Goal: Transaction & Acquisition: Purchase product/service

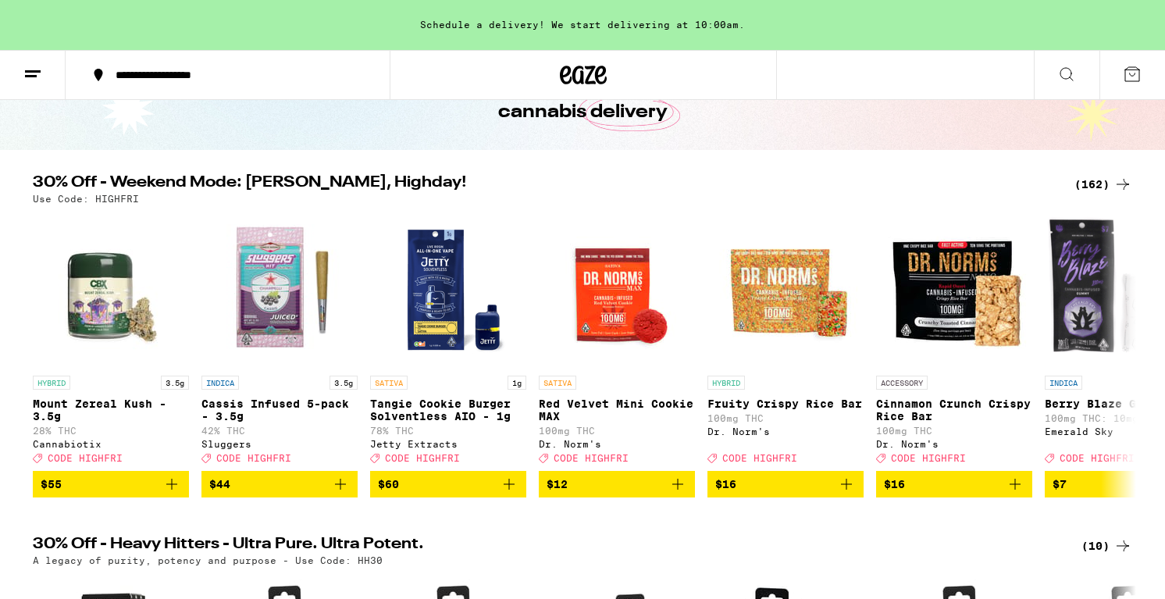
scroll to position [101, 0]
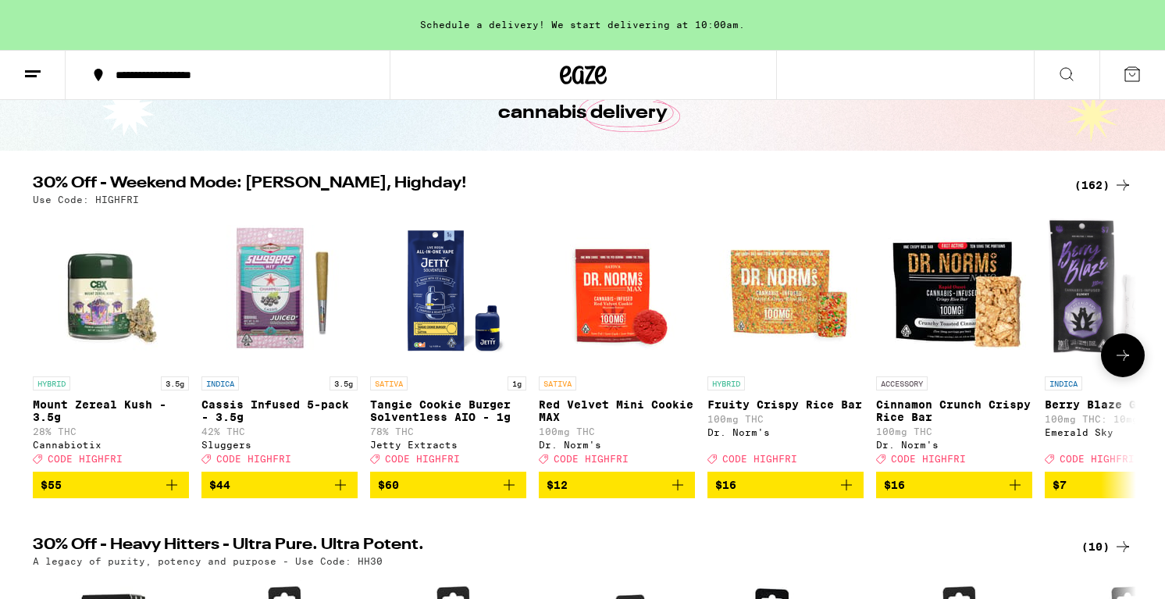
click at [1123, 360] on icon at bounding box center [1123, 355] width 19 height 19
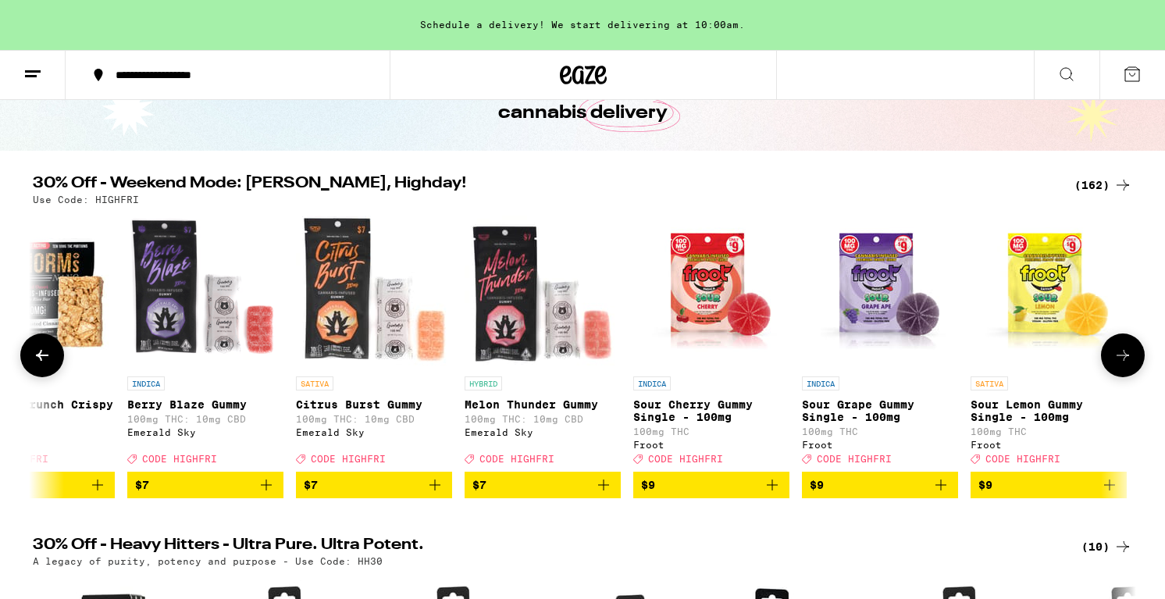
click at [1123, 360] on icon at bounding box center [1123, 355] width 19 height 19
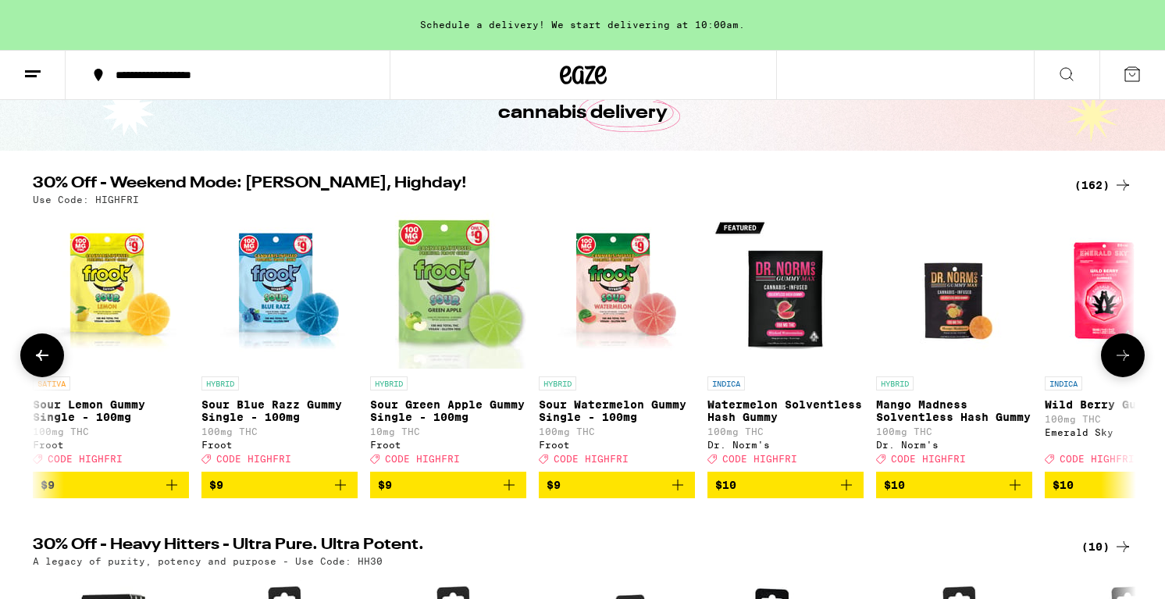
click at [1123, 360] on icon at bounding box center [1123, 355] width 19 height 19
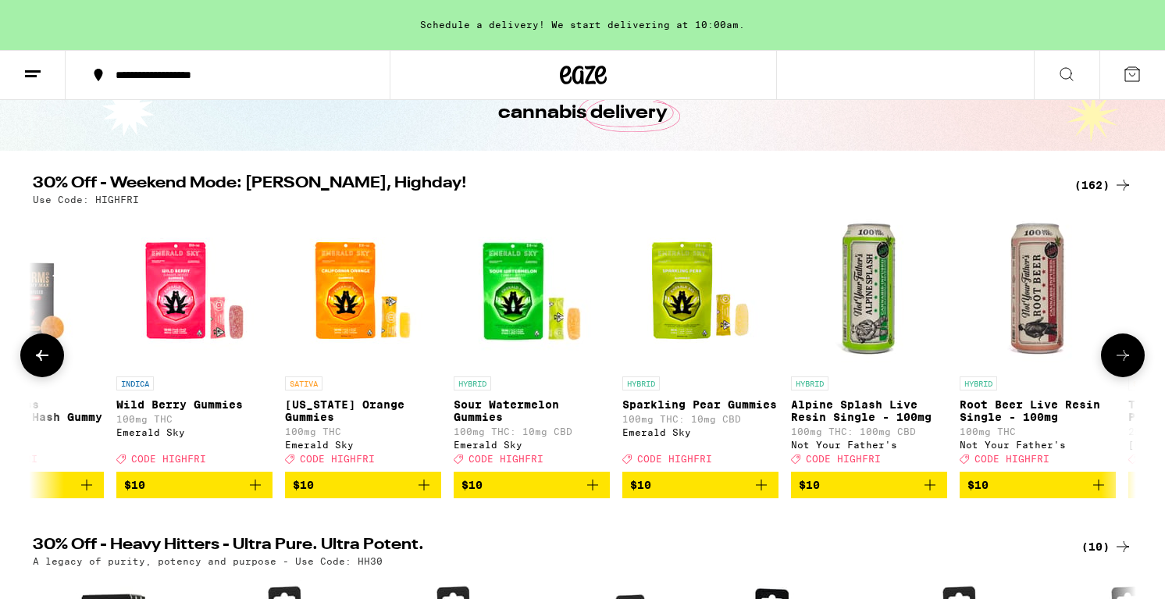
click at [1123, 360] on icon at bounding box center [1123, 355] width 19 height 19
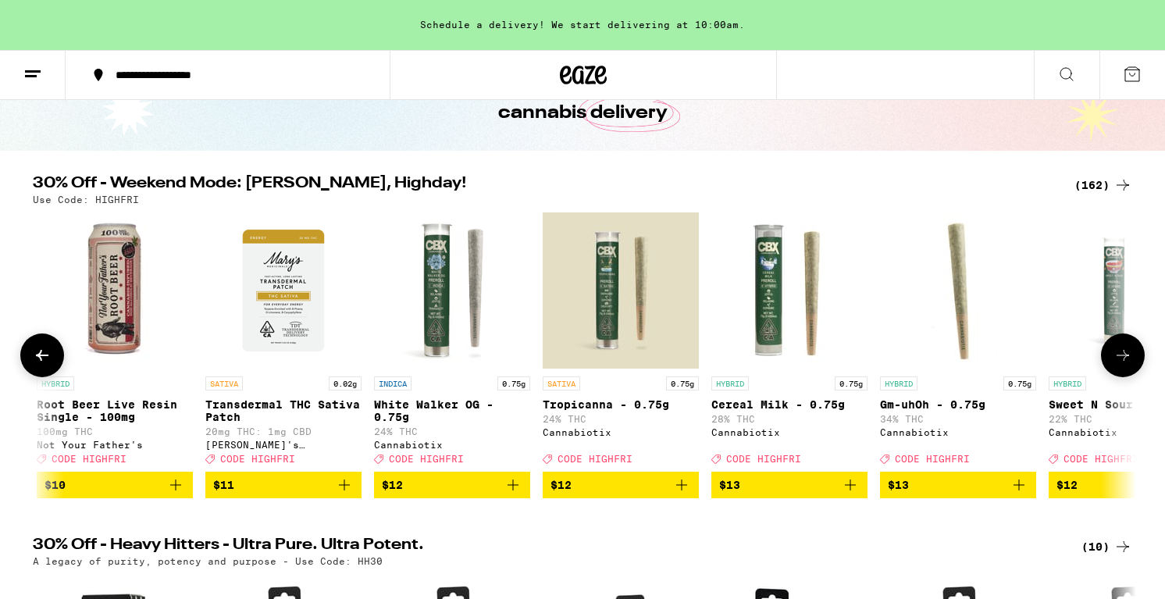
scroll to position [0, 3714]
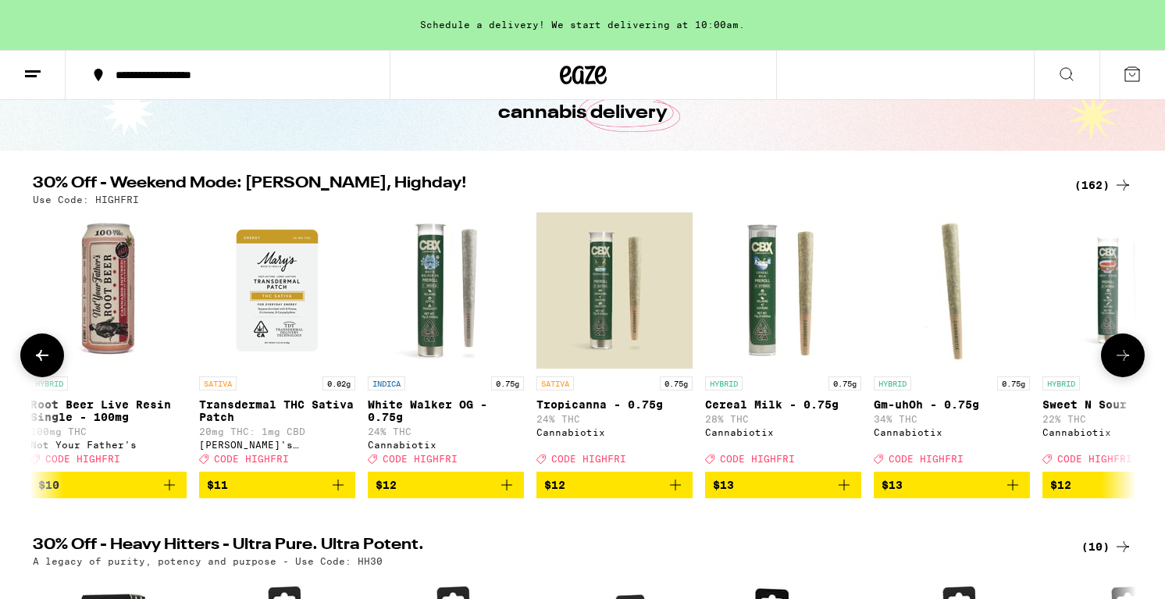
click at [1123, 360] on icon at bounding box center [1123, 355] width 19 height 19
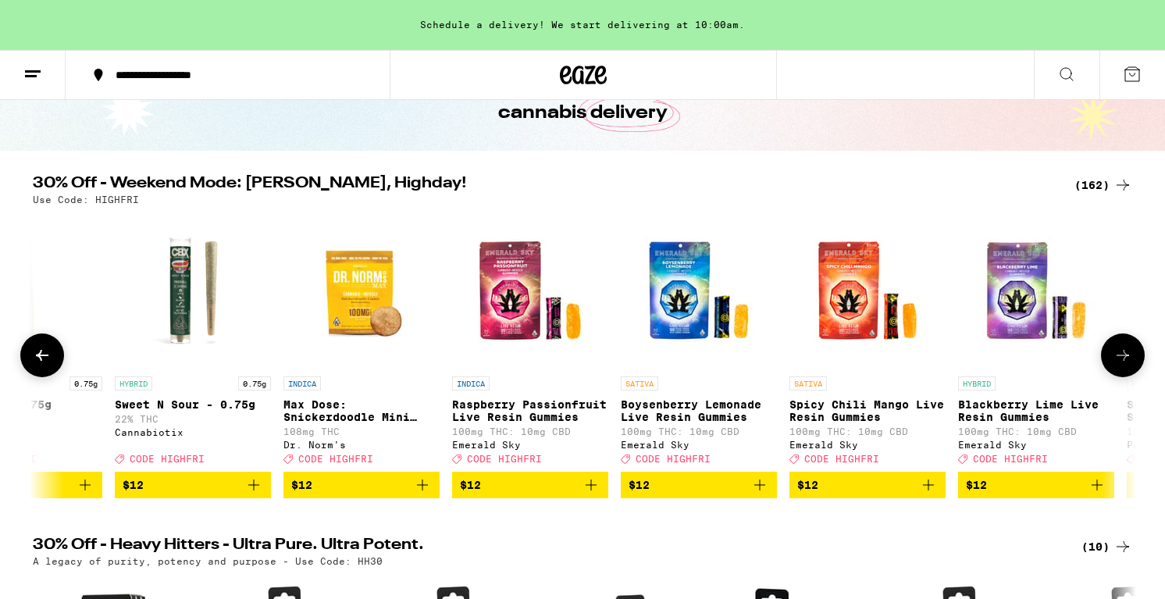
click at [1123, 360] on icon at bounding box center [1123, 355] width 19 height 19
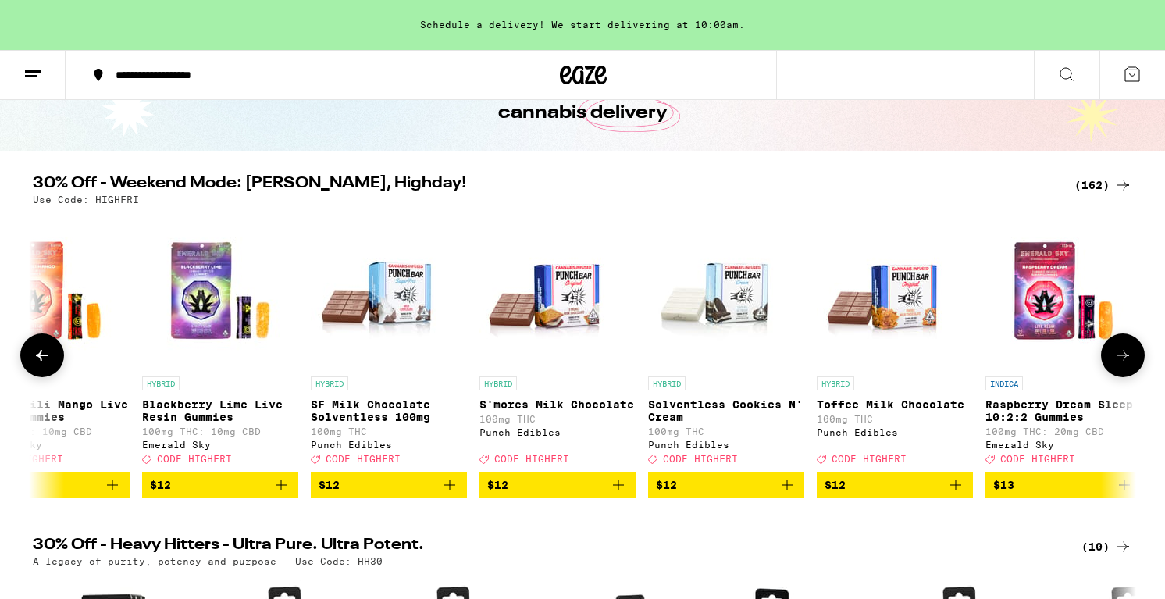
click at [1123, 360] on icon at bounding box center [1123, 355] width 19 height 19
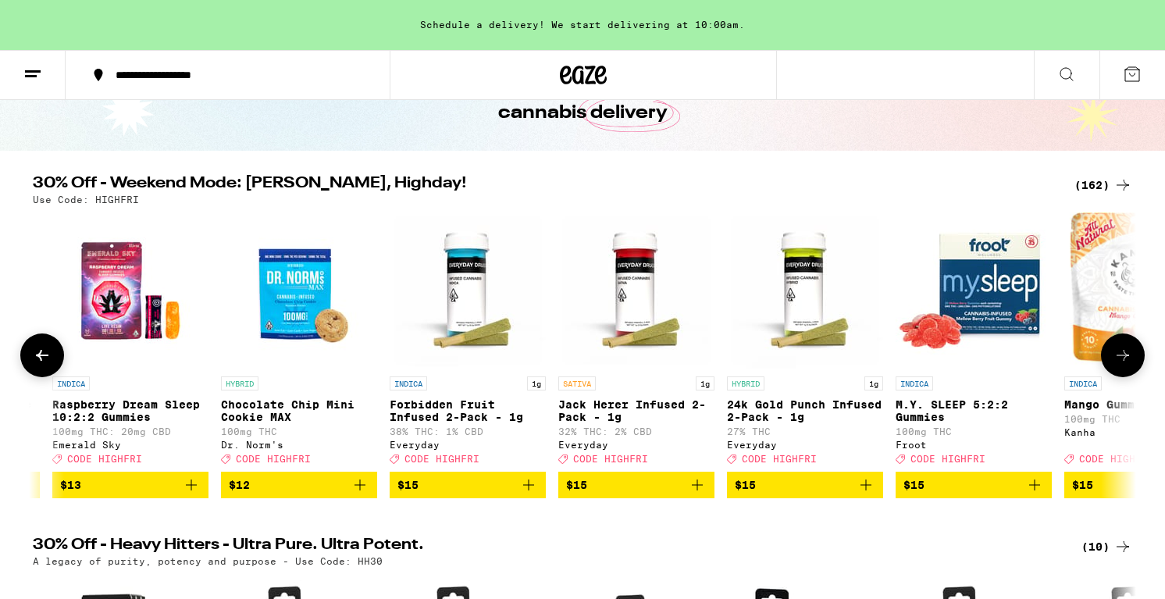
click at [1123, 360] on icon at bounding box center [1123, 355] width 19 height 19
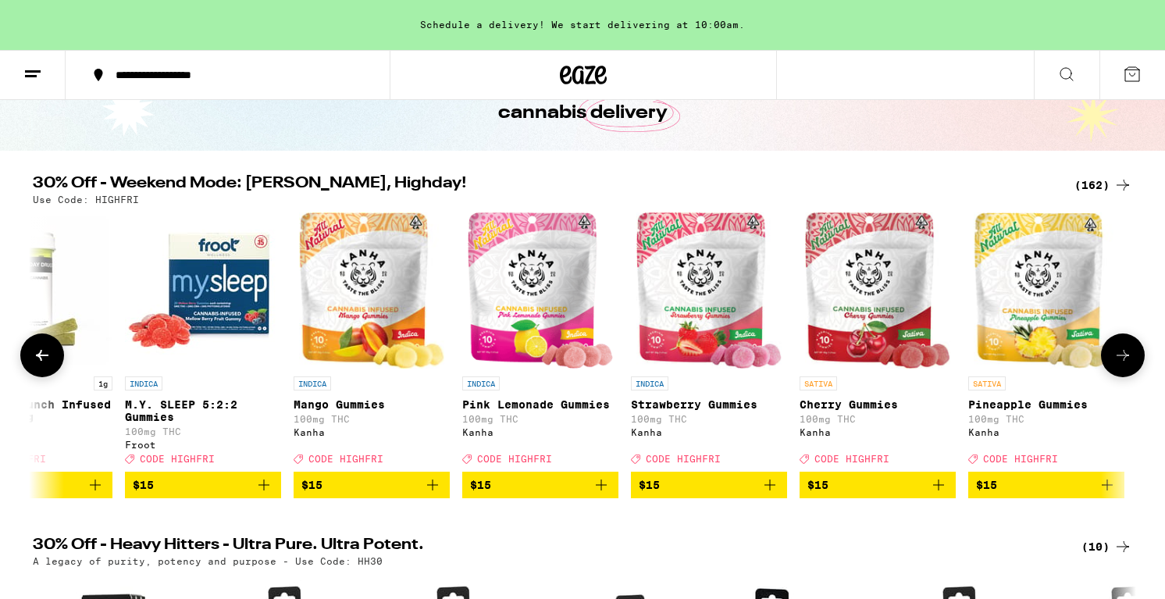
click at [1123, 360] on icon at bounding box center [1123, 355] width 19 height 19
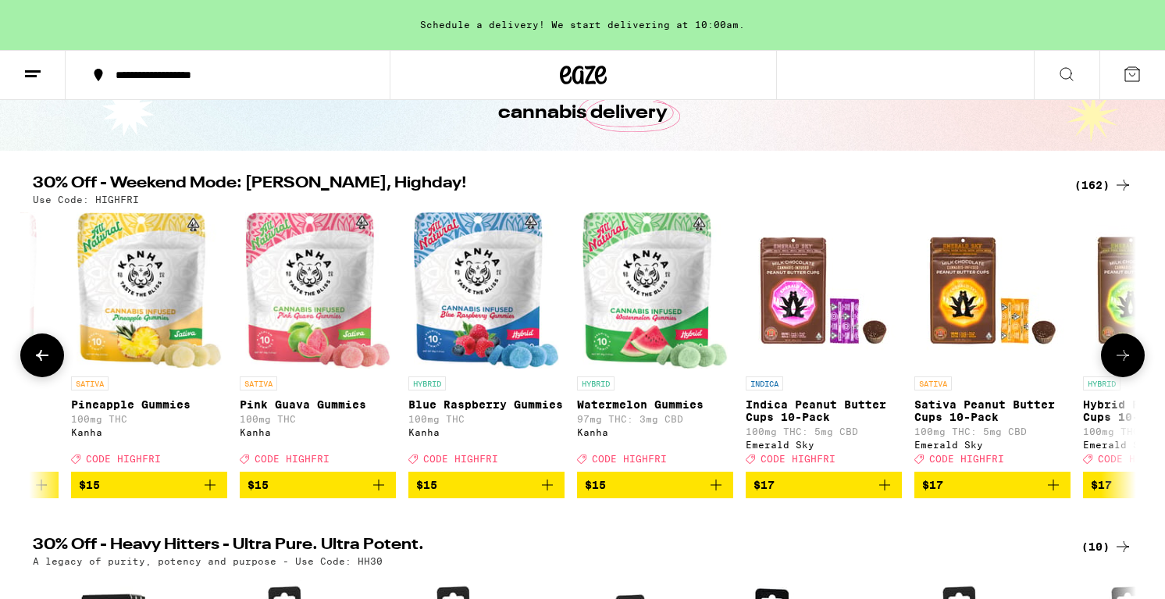
click at [1123, 360] on icon at bounding box center [1123, 355] width 19 height 19
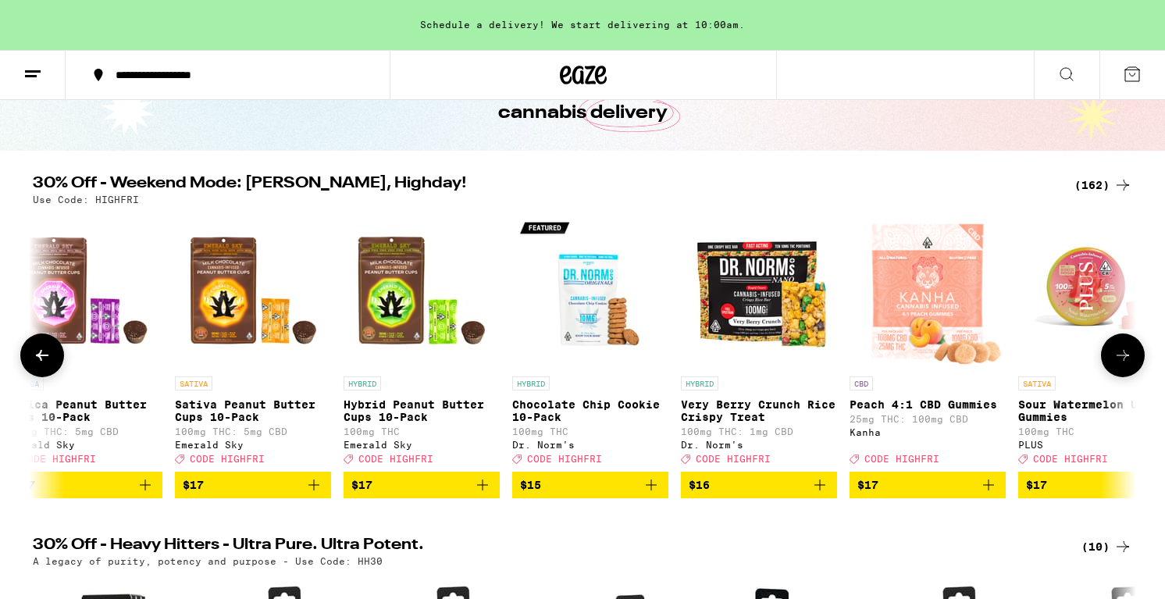
click at [1123, 360] on icon at bounding box center [1123, 355] width 19 height 19
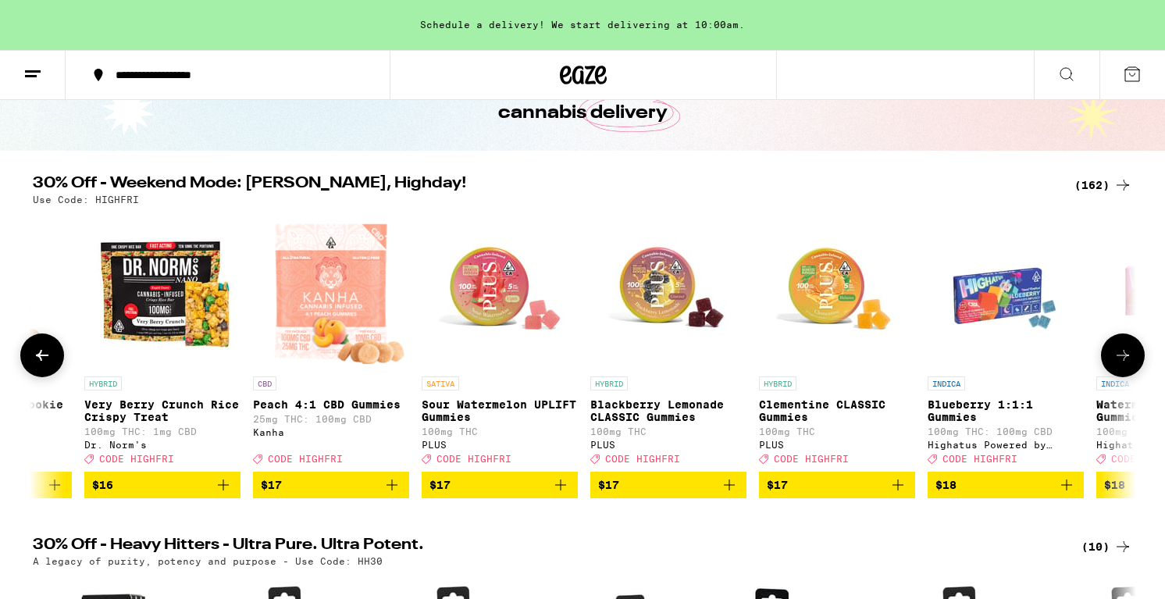
click at [1123, 360] on icon at bounding box center [1123, 355] width 19 height 19
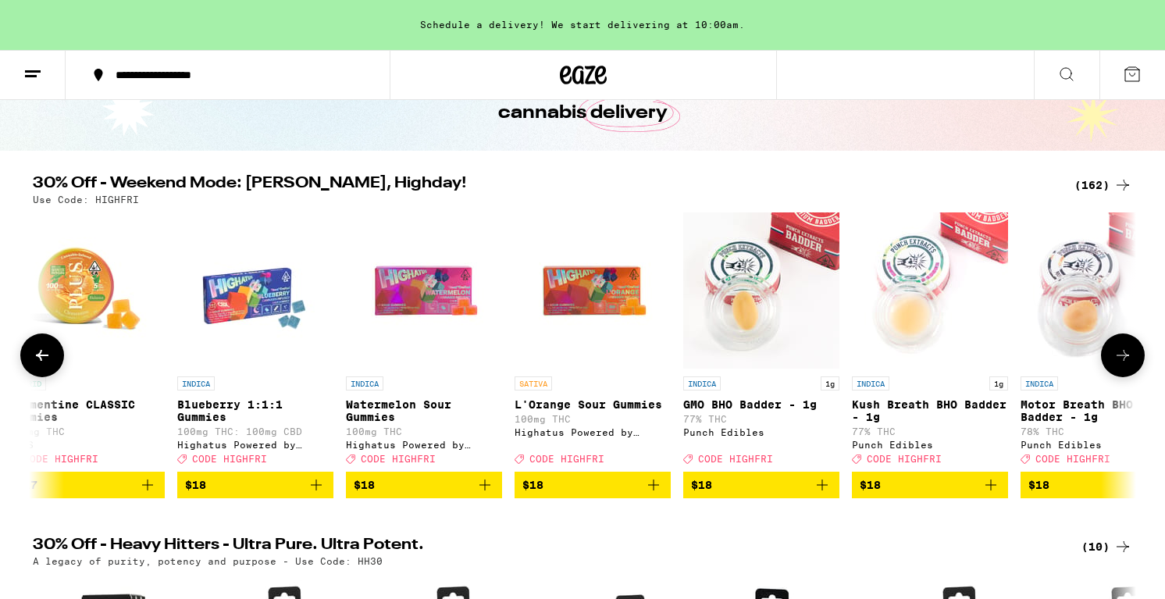
click at [1123, 360] on icon at bounding box center [1123, 355] width 19 height 19
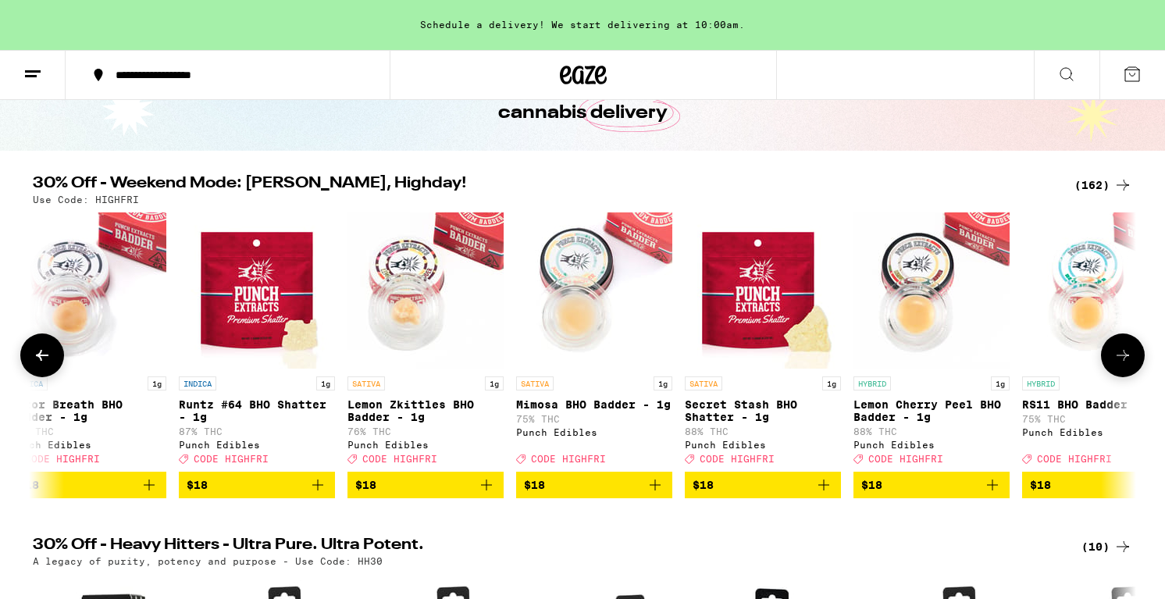
click at [1123, 360] on icon at bounding box center [1123, 355] width 19 height 19
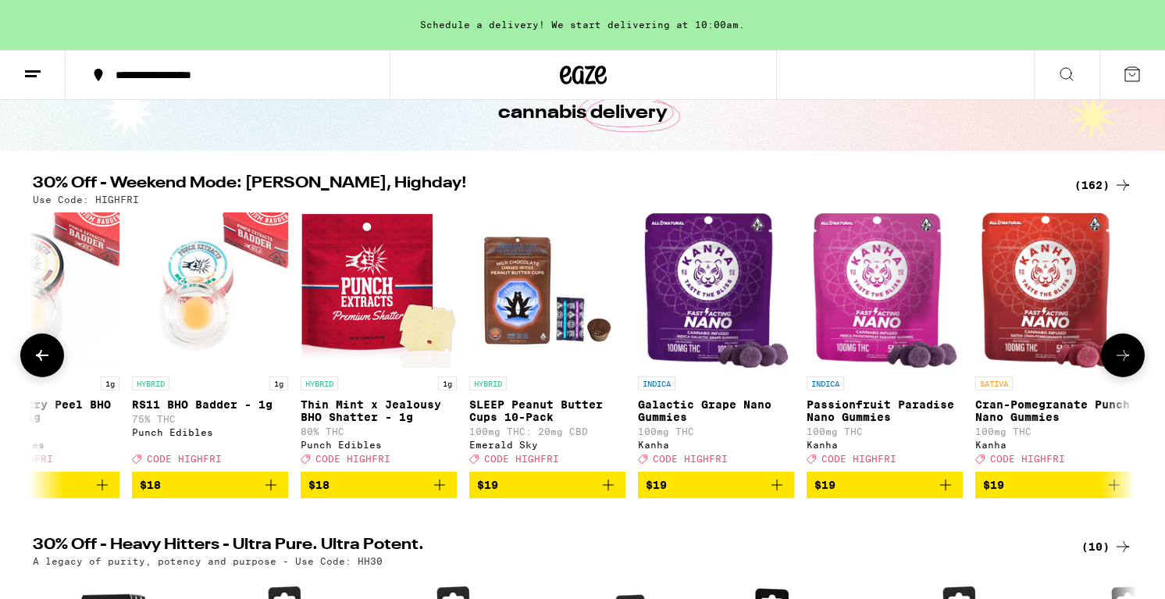
click at [1123, 360] on icon at bounding box center [1123, 355] width 19 height 19
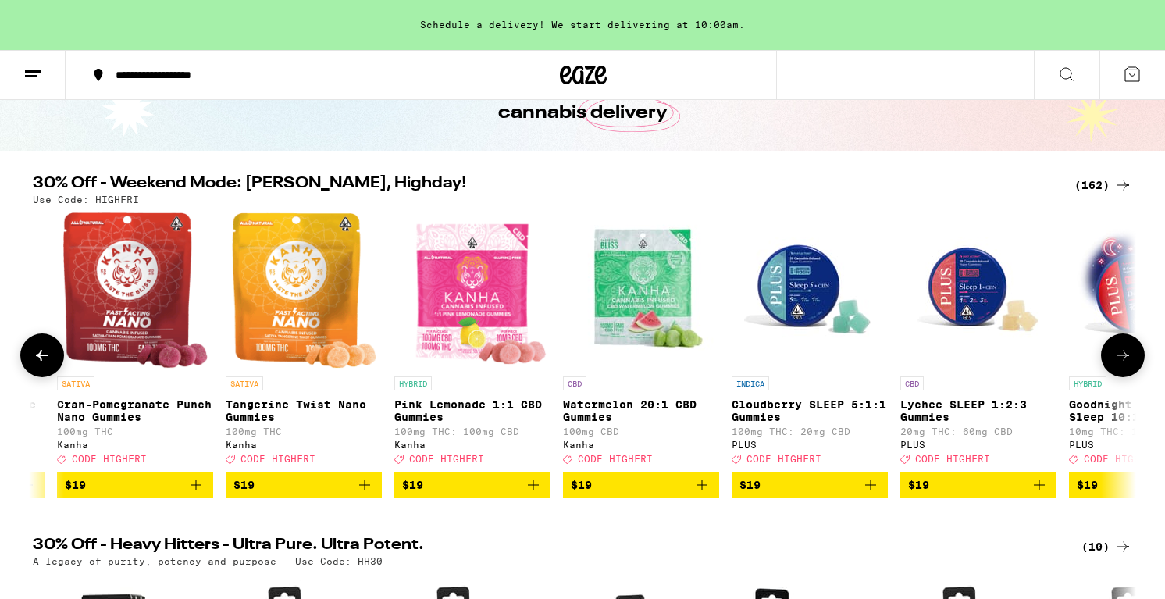
click at [1123, 360] on icon at bounding box center [1123, 355] width 19 height 19
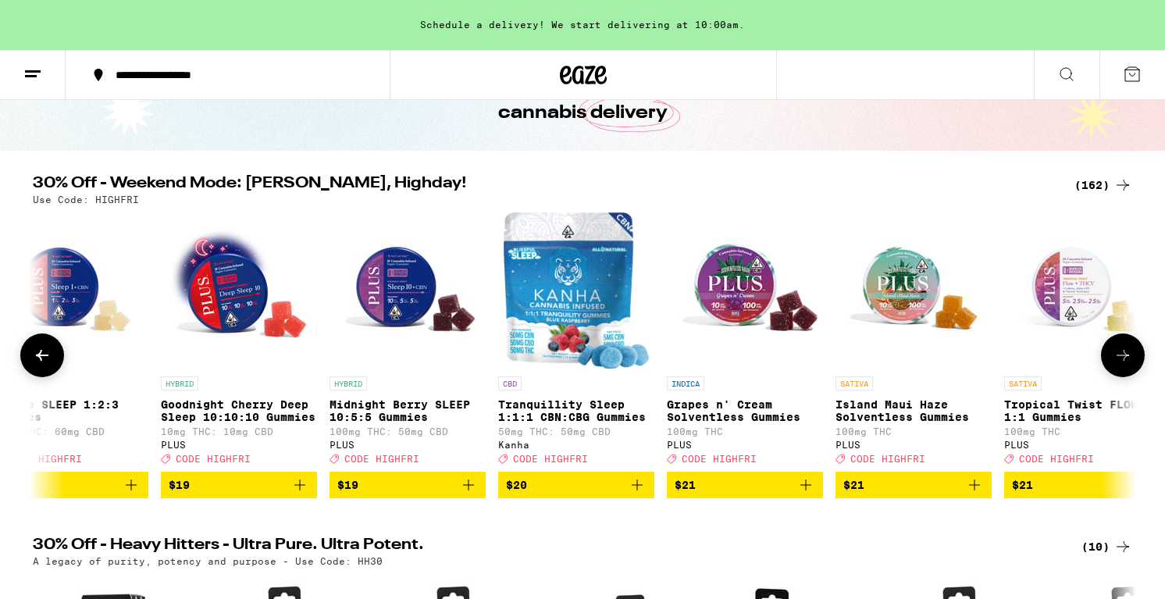
click at [1123, 360] on icon at bounding box center [1123, 355] width 19 height 19
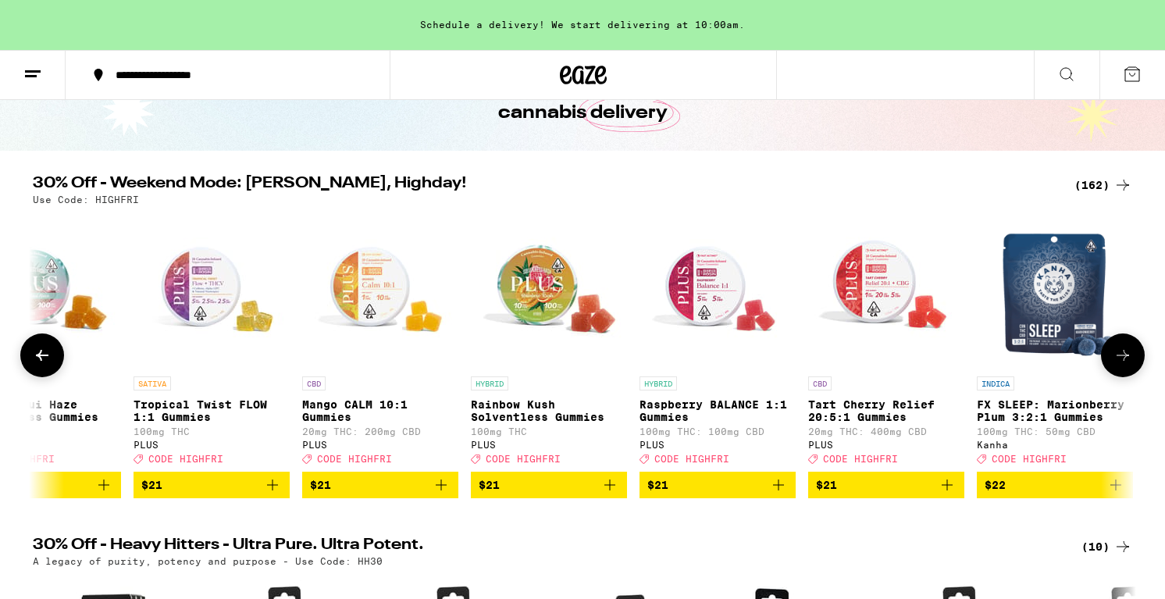
click at [1123, 360] on icon at bounding box center [1123, 355] width 19 height 19
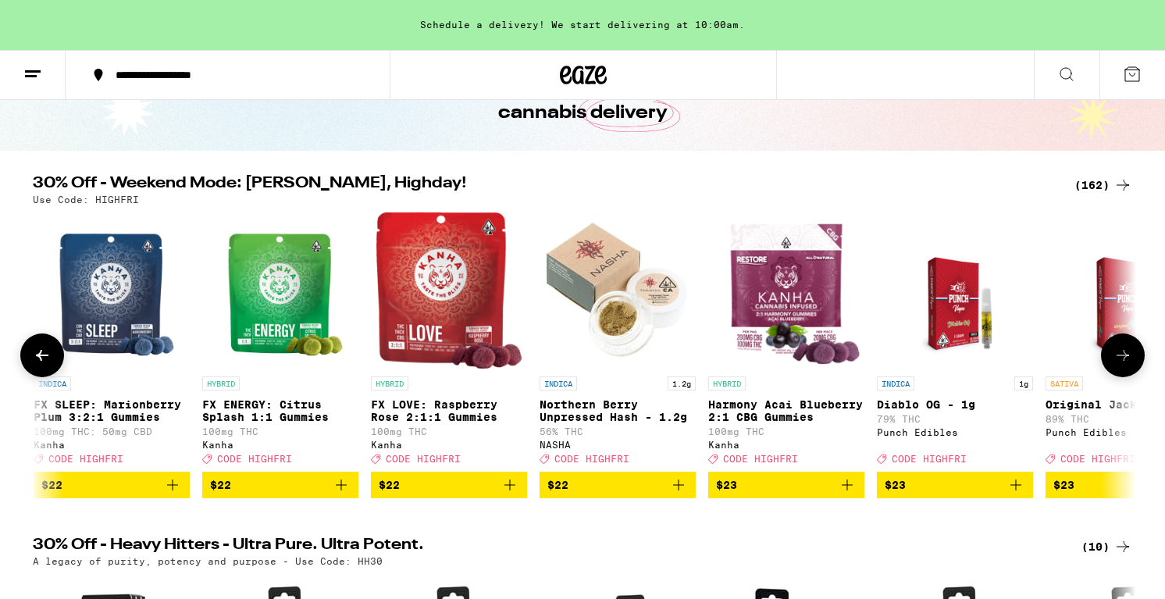
click at [1123, 360] on icon at bounding box center [1123, 355] width 19 height 19
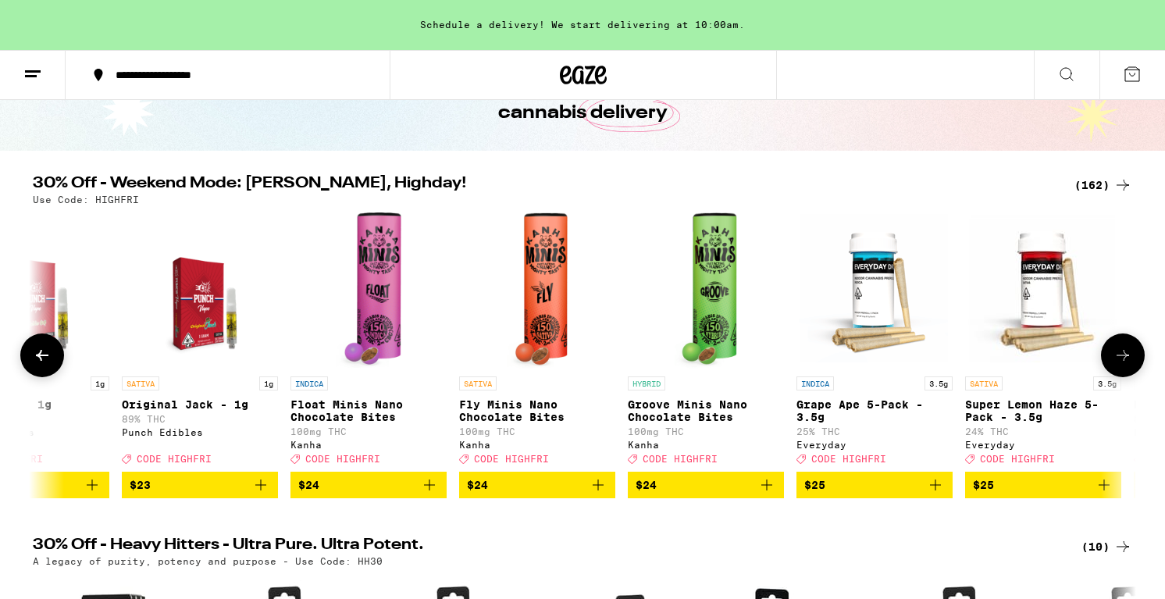
click at [1123, 360] on icon at bounding box center [1123, 355] width 19 height 19
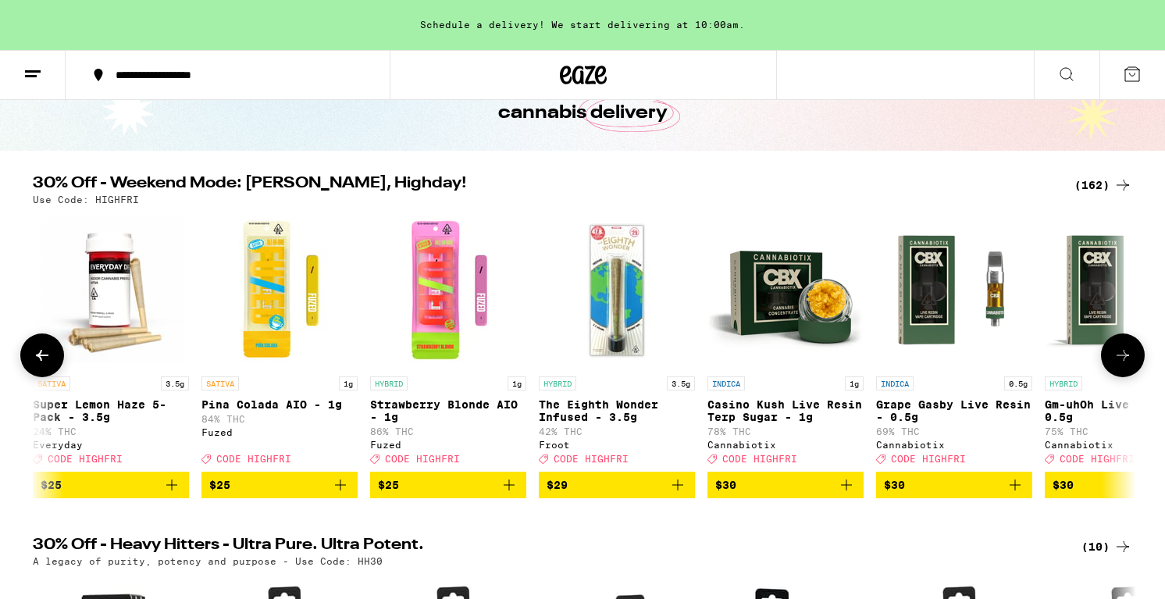
click at [1123, 360] on icon at bounding box center [1123, 355] width 19 height 19
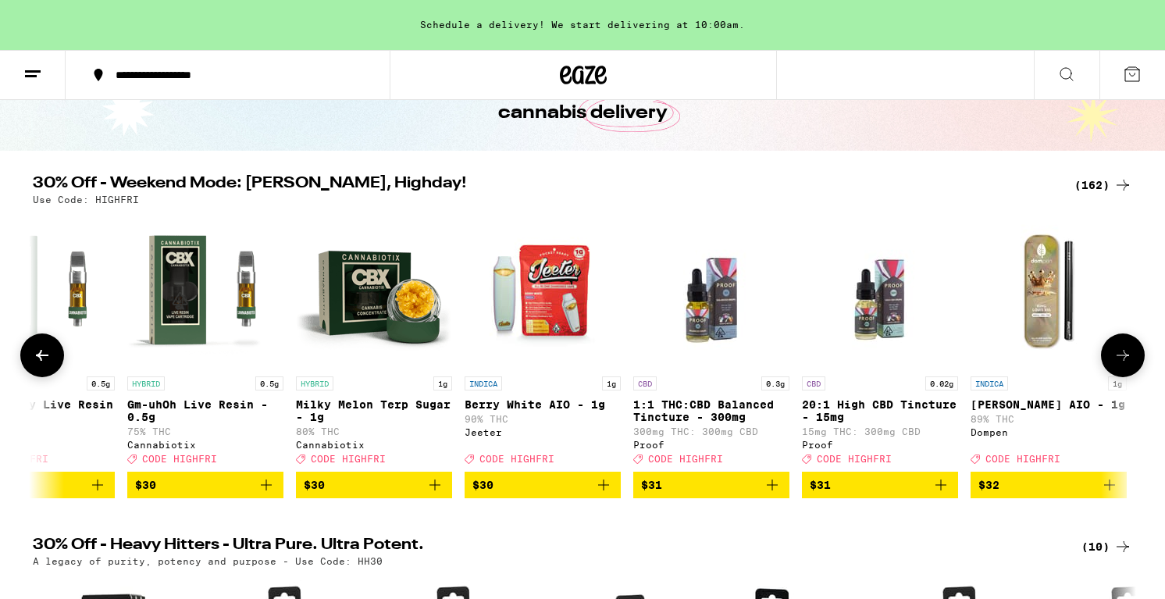
click at [1123, 360] on icon at bounding box center [1123, 355] width 19 height 19
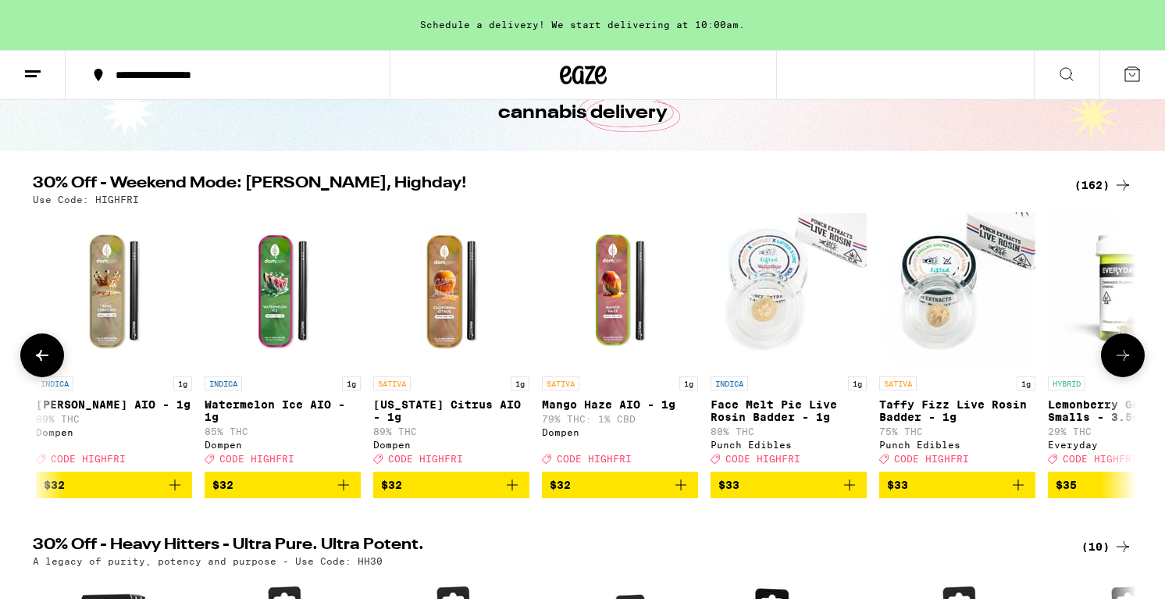
click at [1123, 360] on icon at bounding box center [1123, 355] width 19 height 19
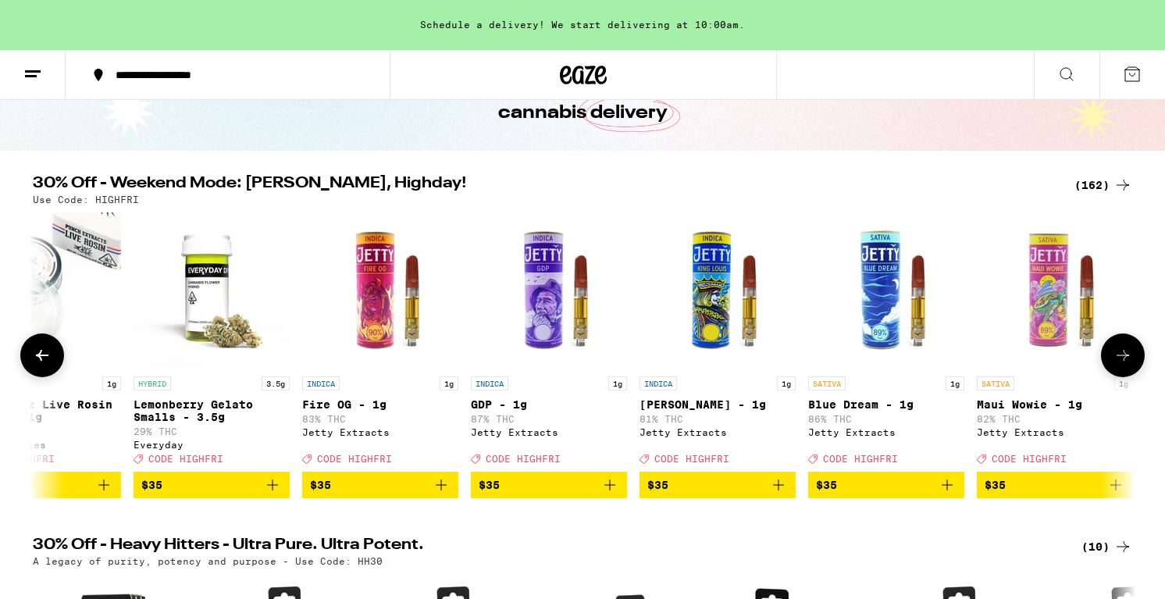
scroll to position [0, 20326]
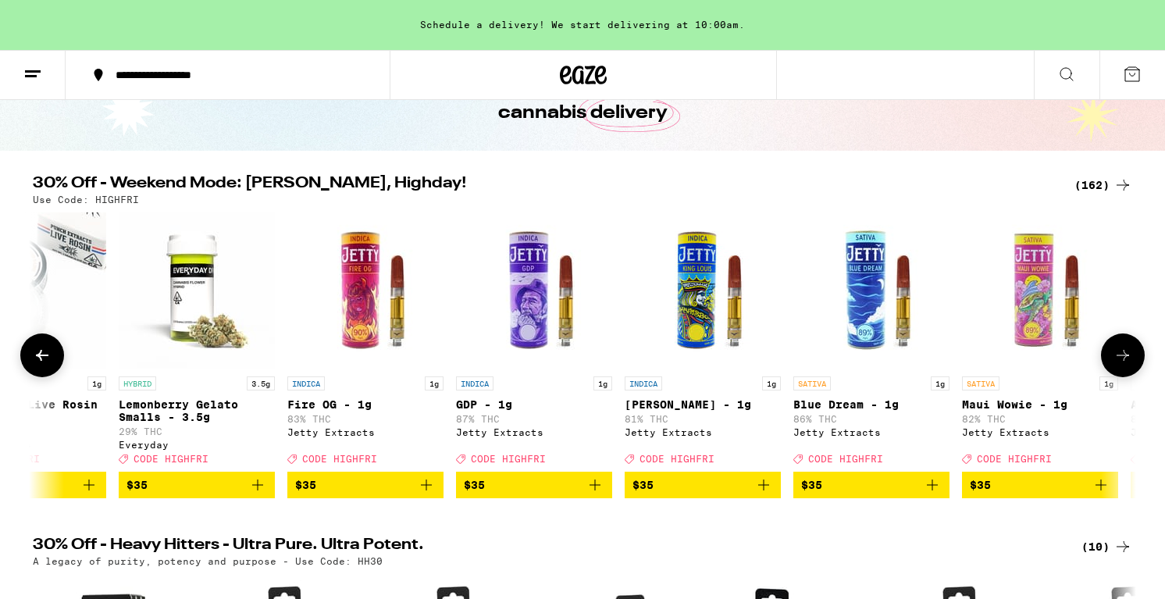
click at [1123, 360] on icon at bounding box center [1123, 355] width 19 height 19
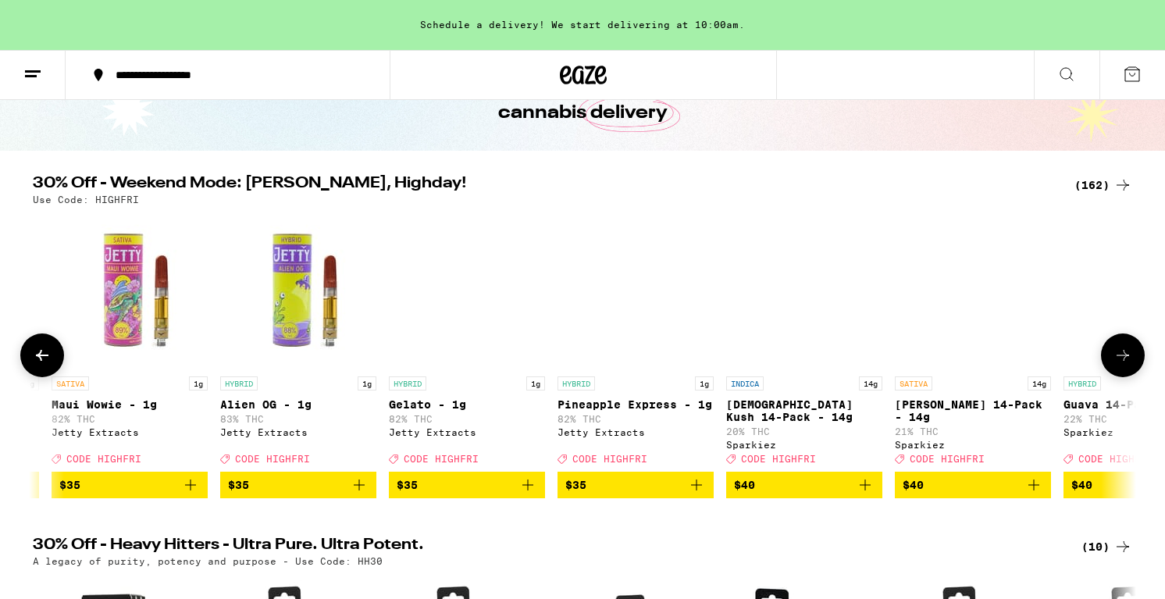
click at [1123, 360] on icon at bounding box center [1123, 355] width 19 height 19
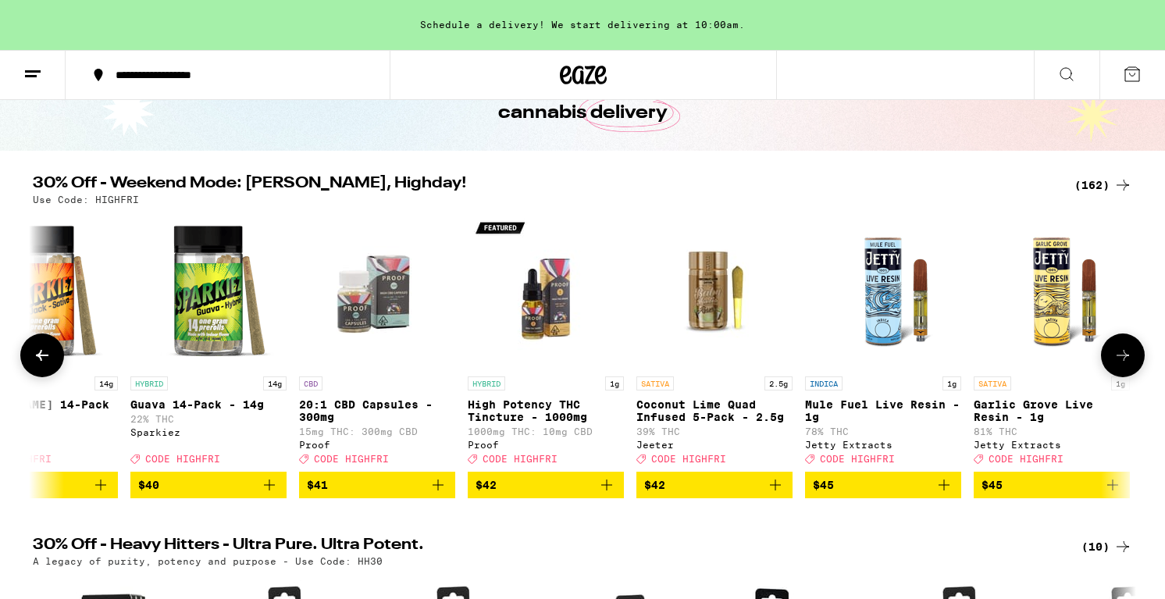
scroll to position [0, 22172]
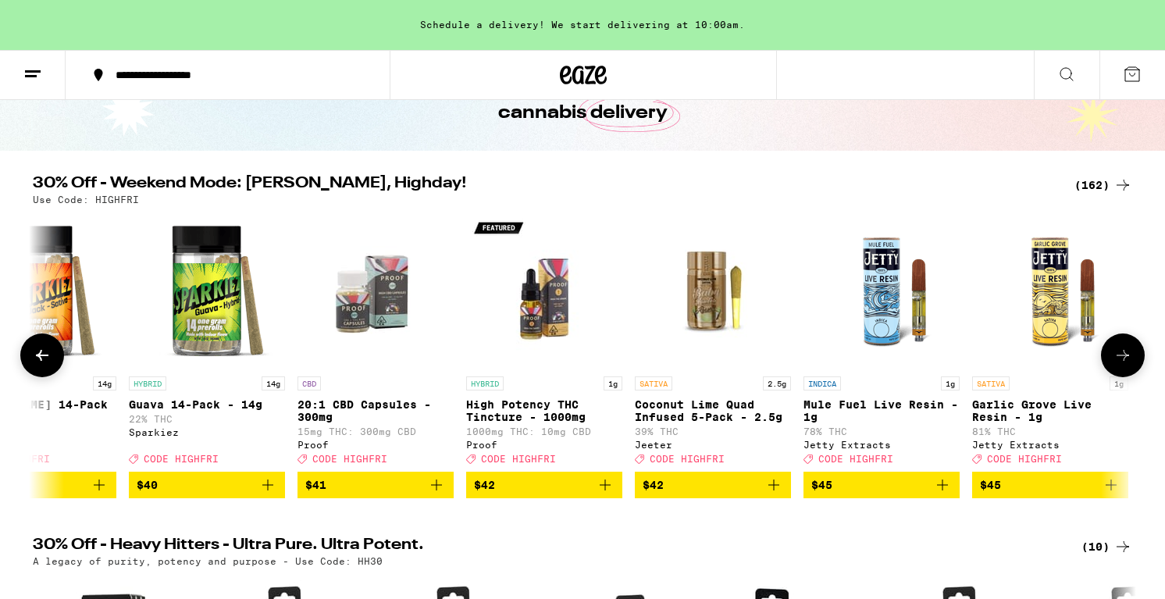
click at [1123, 360] on icon at bounding box center [1123, 355] width 19 height 19
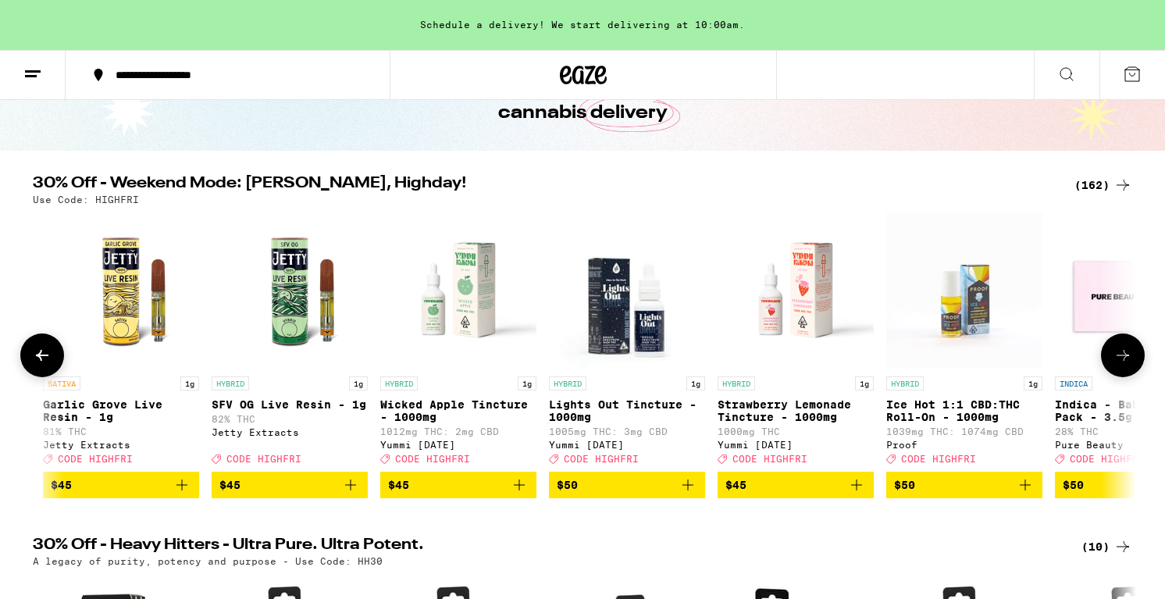
click at [1123, 360] on icon at bounding box center [1123, 355] width 19 height 19
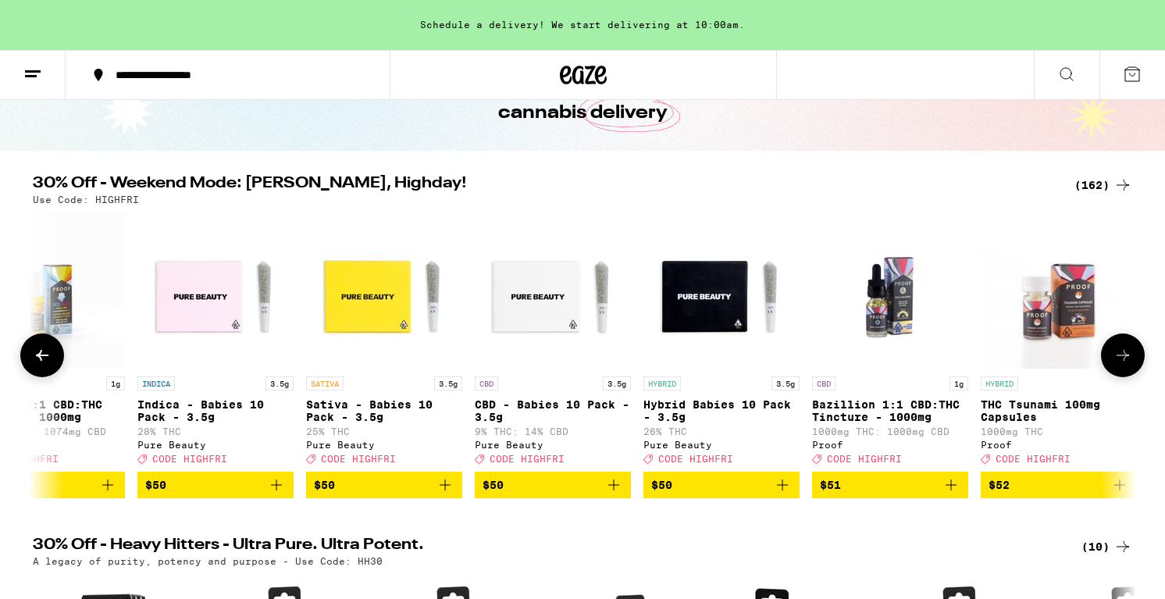
scroll to position [0, 24030]
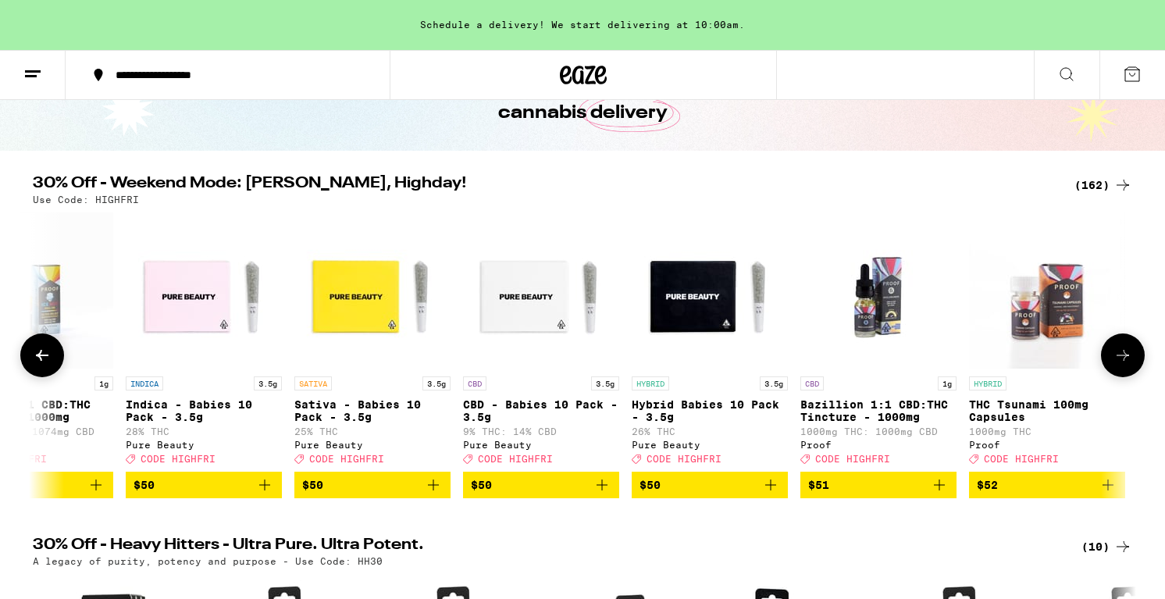
click at [39, 358] on icon at bounding box center [42, 355] width 19 height 19
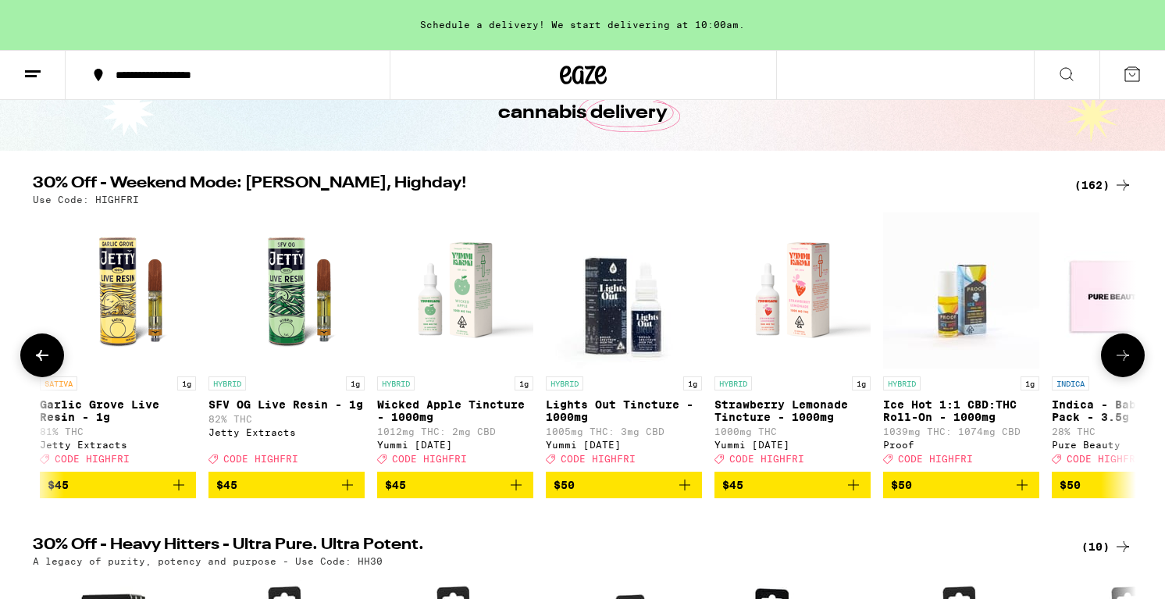
scroll to position [0, 23101]
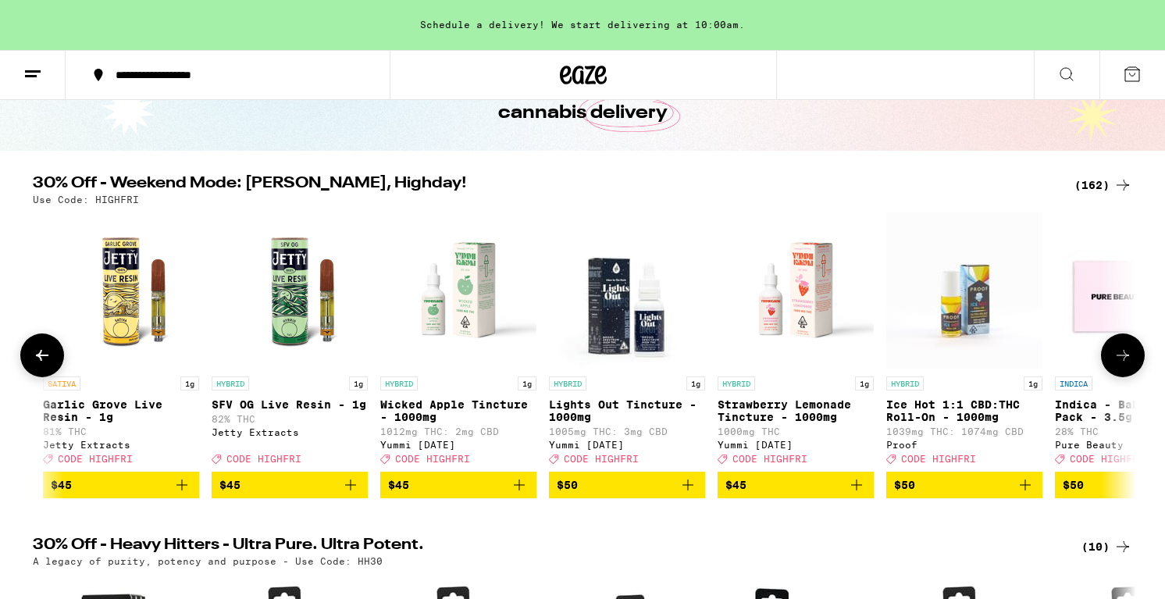
click at [1132, 362] on button at bounding box center [1123, 355] width 44 height 44
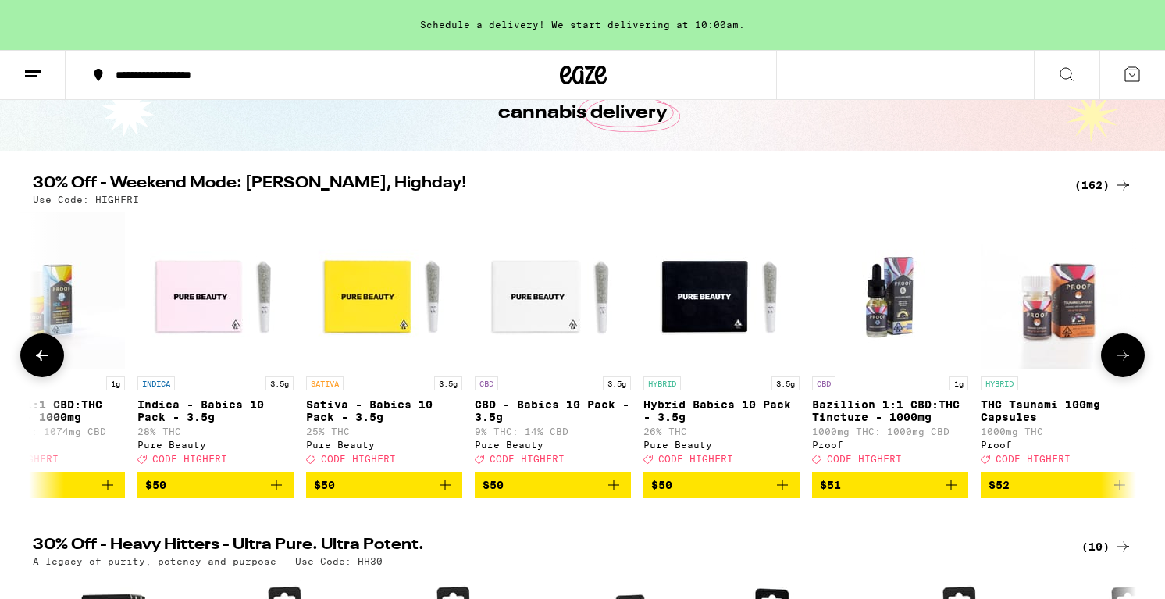
click at [1132, 362] on button at bounding box center [1123, 355] width 44 height 44
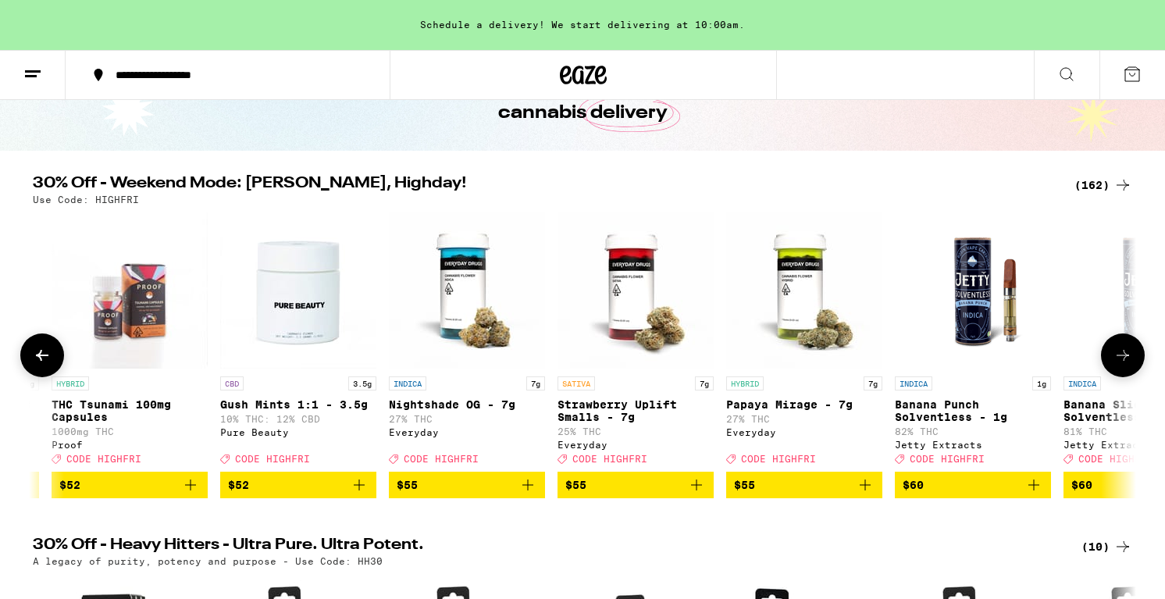
click at [1132, 362] on button at bounding box center [1123, 355] width 44 height 44
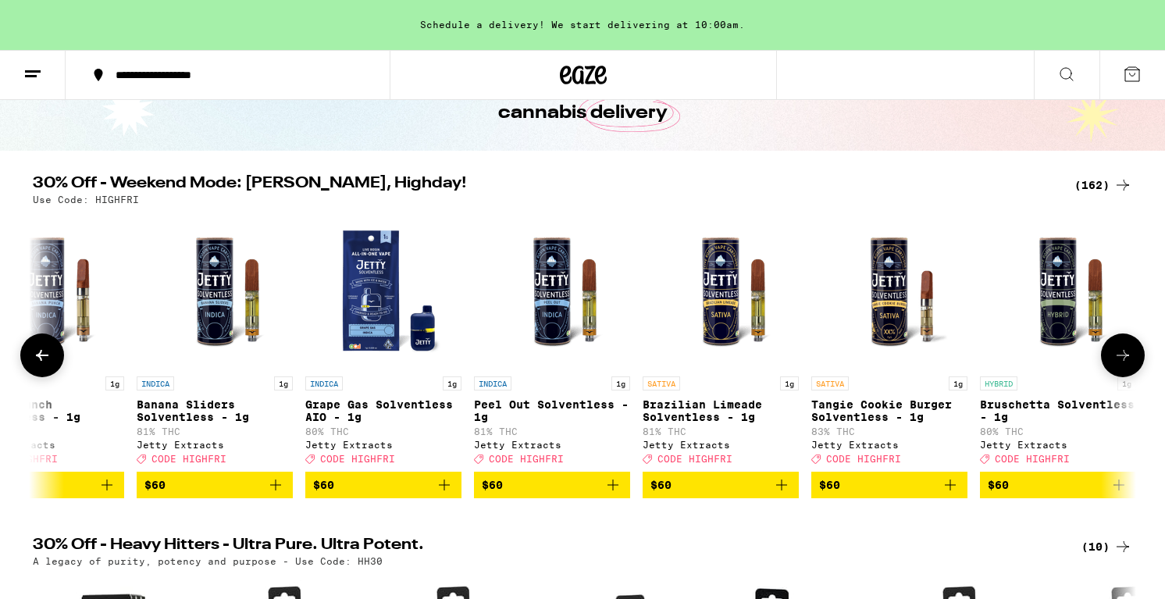
click at [1132, 362] on button at bounding box center [1123, 355] width 44 height 44
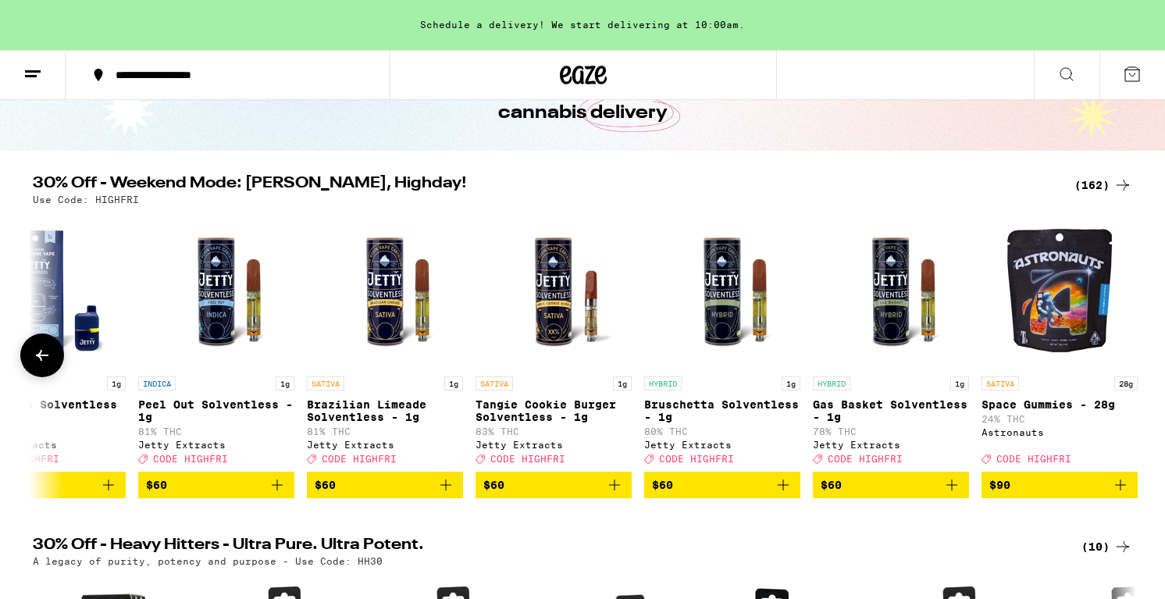
scroll to position [0, 26229]
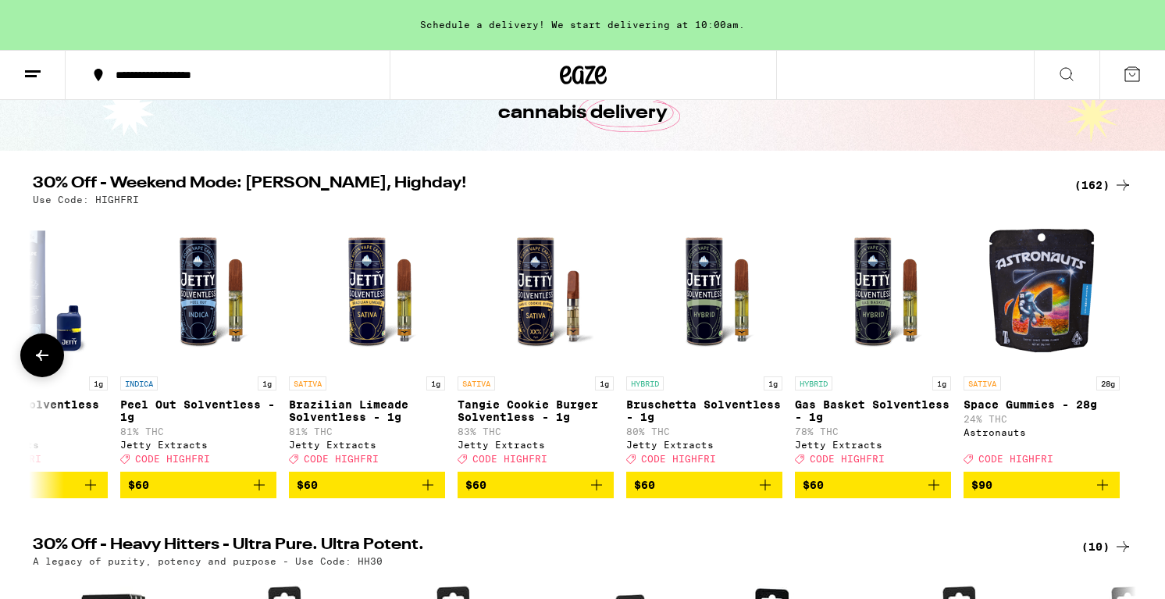
click at [1132, 362] on div at bounding box center [1123, 355] width 44 height 44
